Goal: Transaction & Acquisition: Purchase product/service

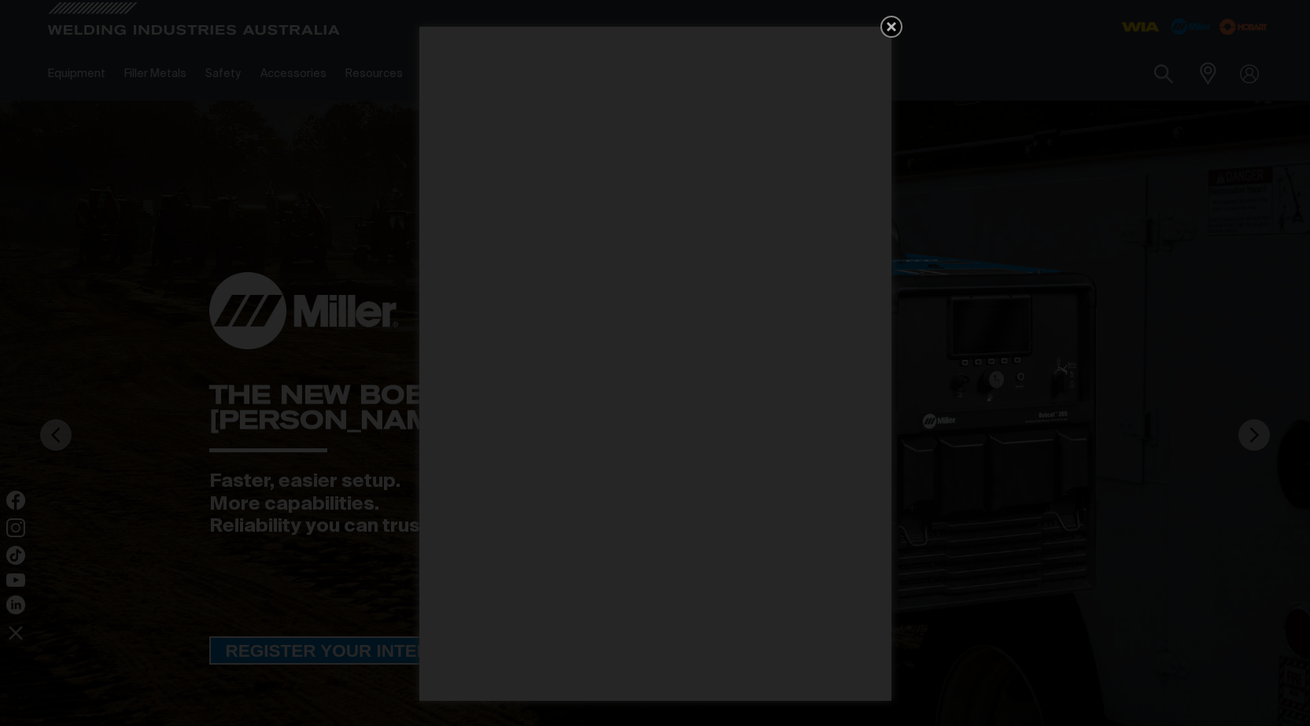
click at [892, 31] on icon "Get 5 WIA Welding Guides Free!" at bounding box center [891, 26] width 19 height 19
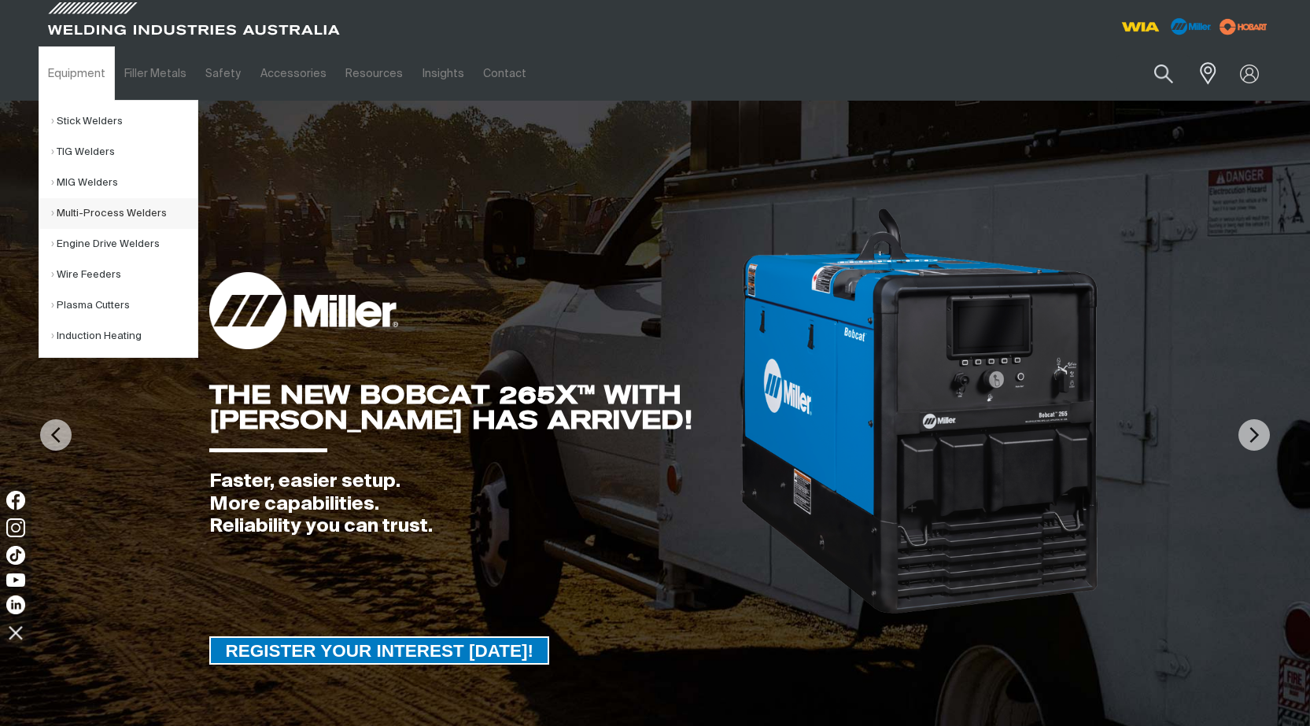
click at [93, 211] on link "Multi-Process Welders" at bounding box center [124, 213] width 146 height 31
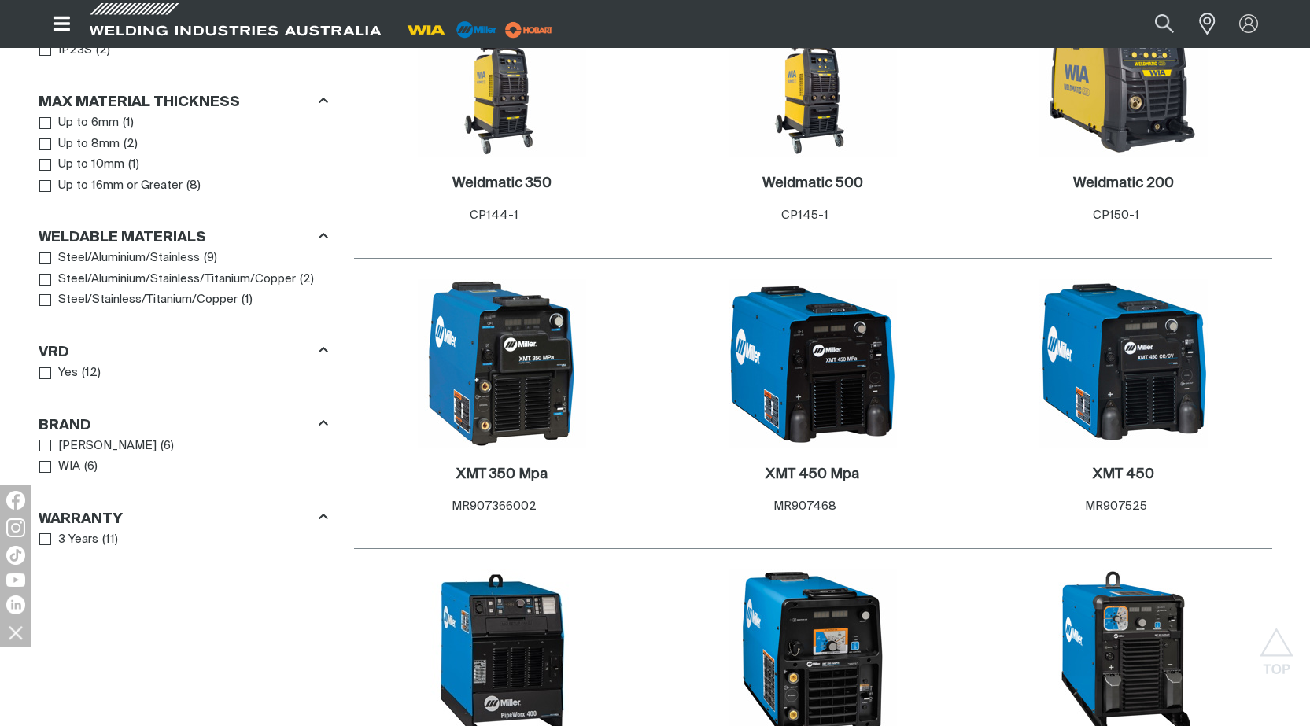
scroll to position [1338, 0]
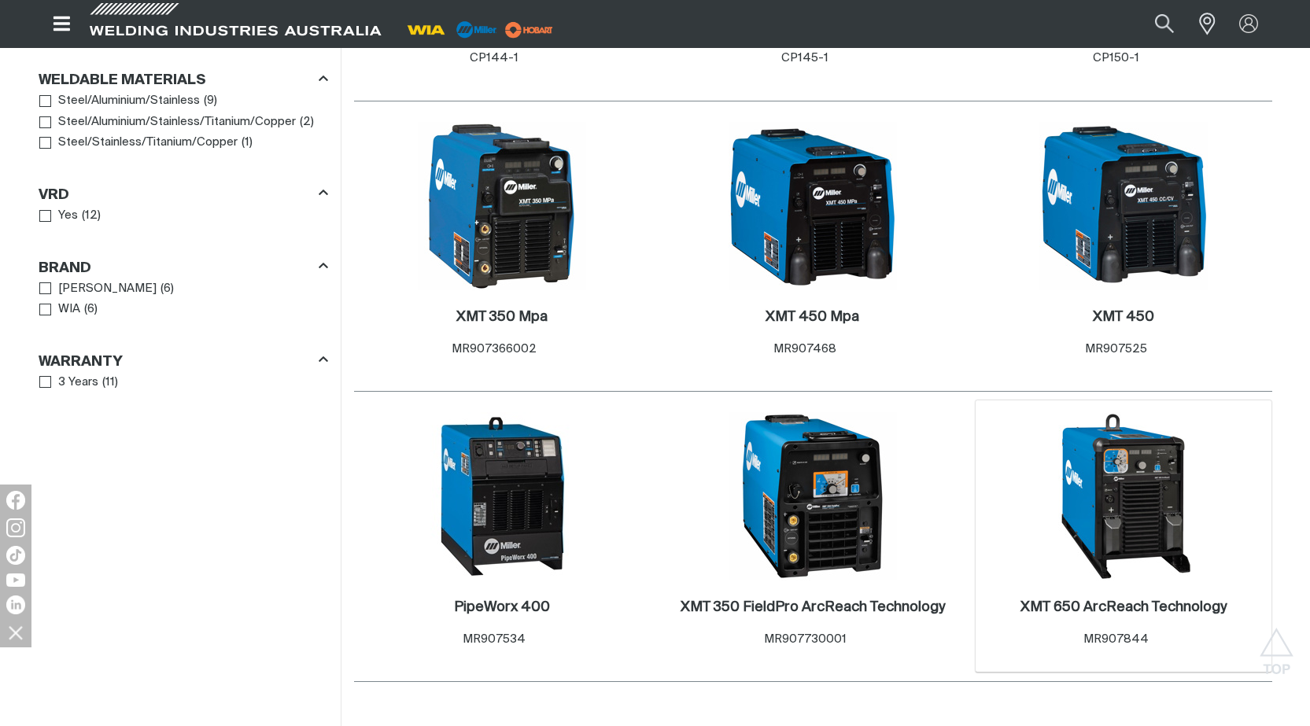
click at [1146, 510] on img at bounding box center [1123, 496] width 168 height 168
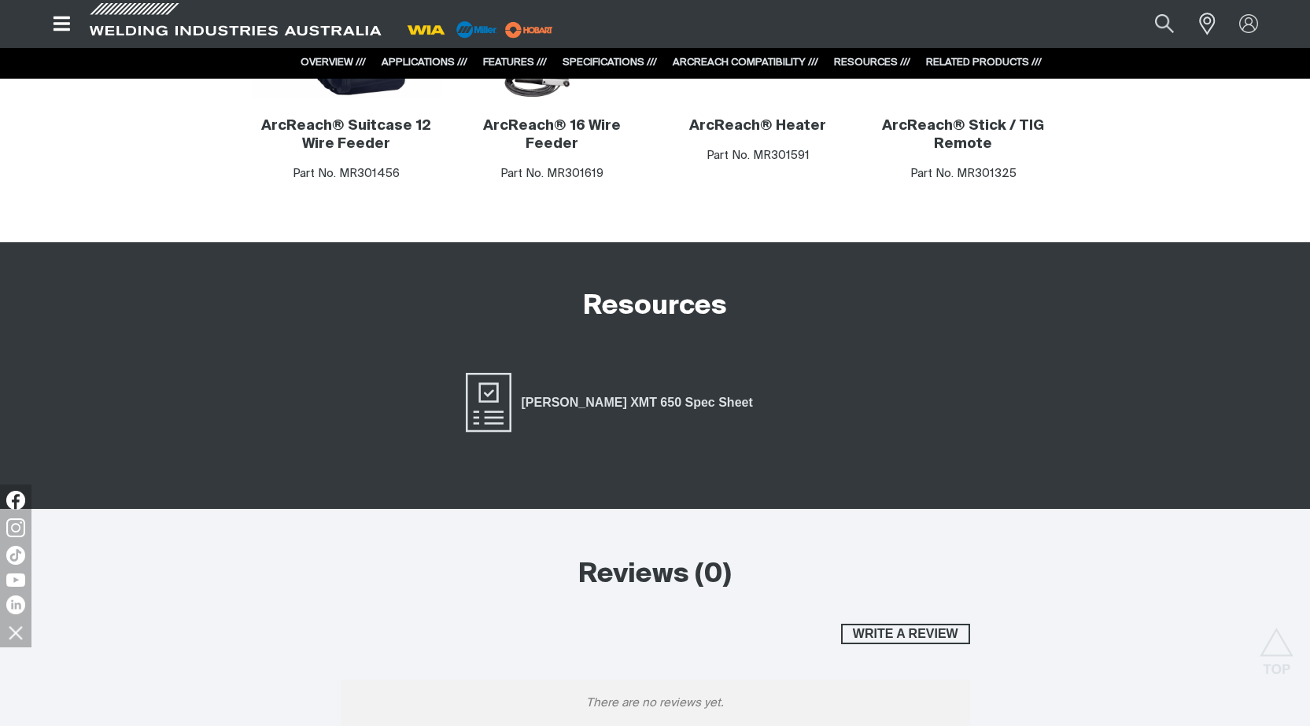
scroll to position [8262, 0]
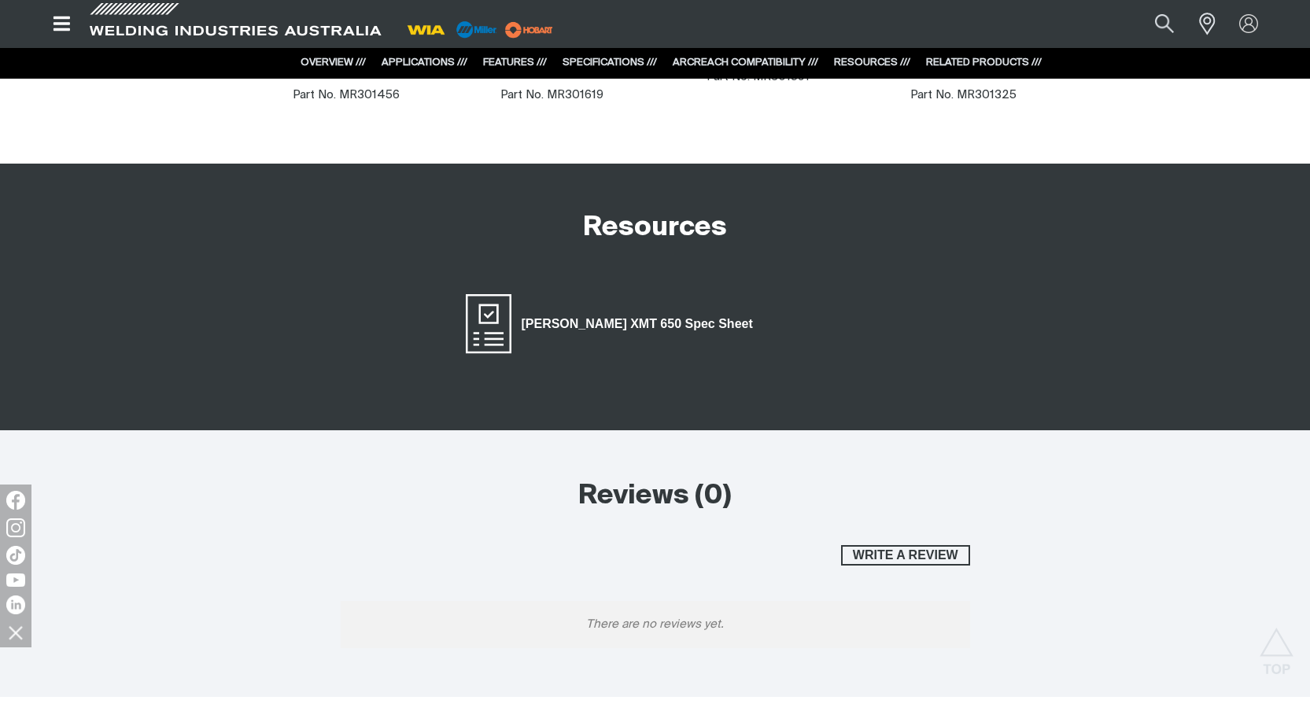
click at [493, 311] on span "Miller XMT 650 Spec Sheet" at bounding box center [488, 324] width 50 height 63
